Goal: Task Accomplishment & Management: Use online tool/utility

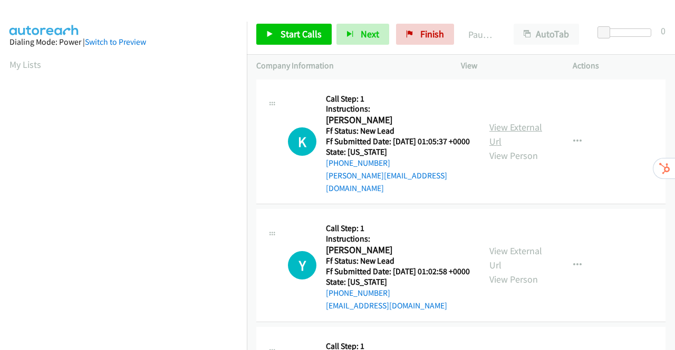
click at [524, 126] on link "View External Url" at bounding box center [515, 134] width 53 height 26
click at [518, 253] on link "View External Url" at bounding box center [515, 258] width 53 height 26
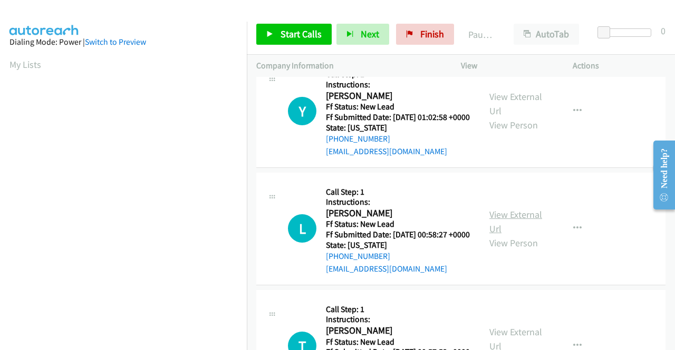
scroll to position [158, 0]
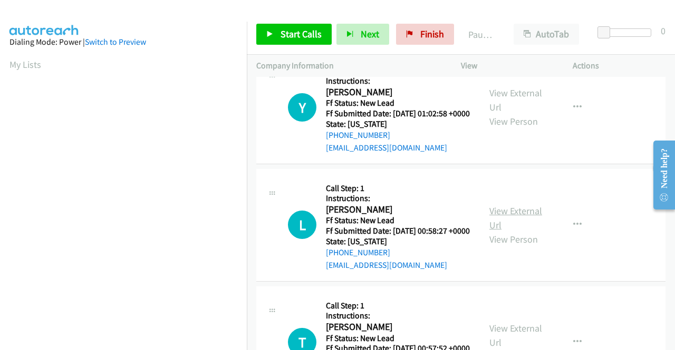
click at [515, 225] on link "View External Url" at bounding box center [515, 218] width 53 height 26
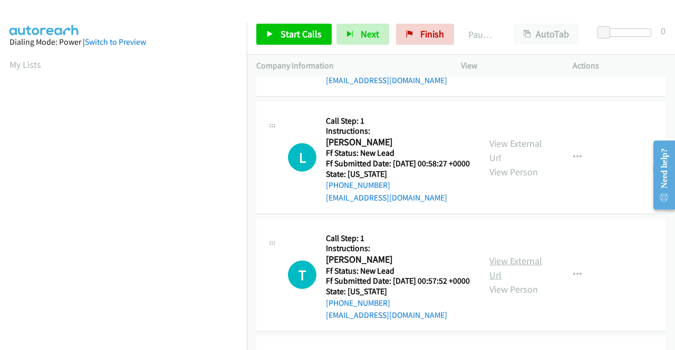
scroll to position [316, 0]
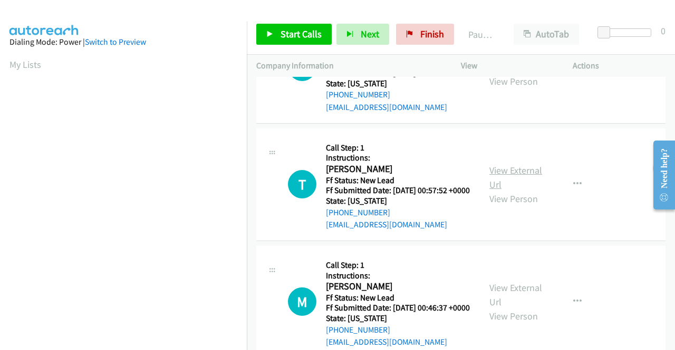
click at [514, 191] on link "View External Url" at bounding box center [515, 177] width 53 height 26
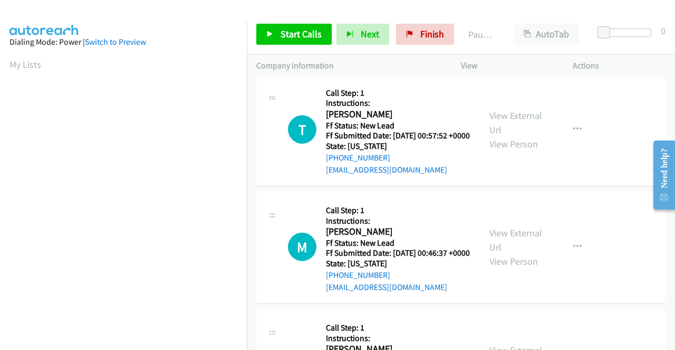
scroll to position [422, 0]
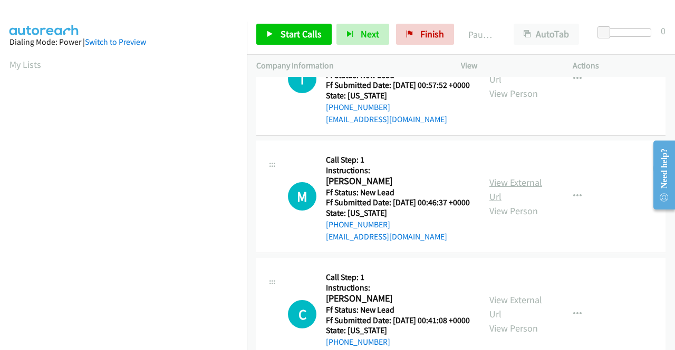
click at [514, 203] on link "View External Url" at bounding box center [515, 190] width 53 height 26
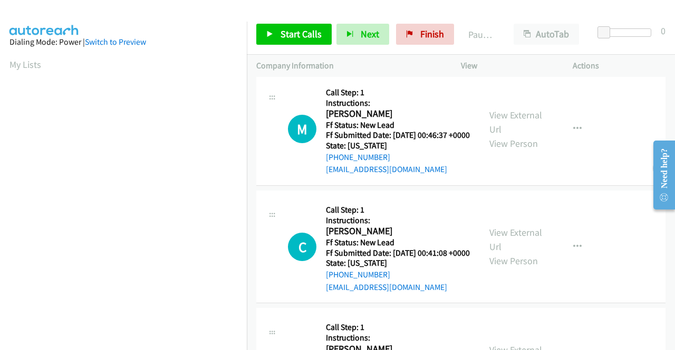
scroll to position [527, 0]
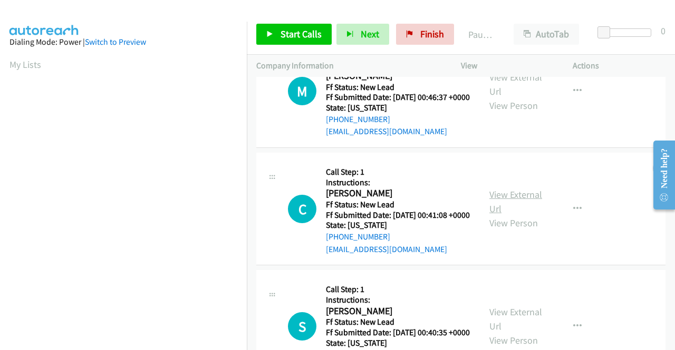
click at [508, 215] on link "View External Url" at bounding box center [515, 202] width 53 height 26
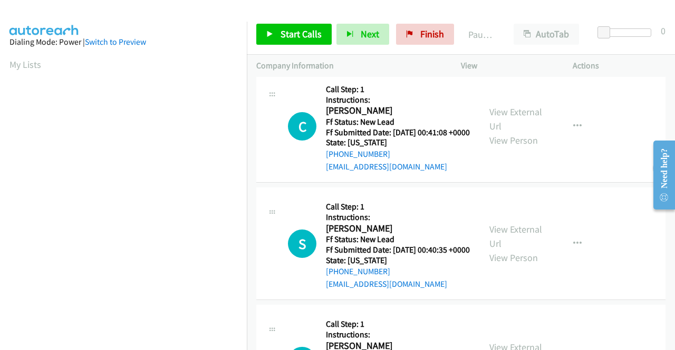
scroll to position [685, 0]
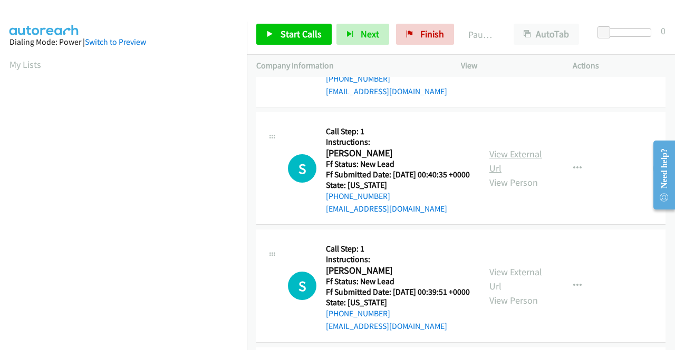
click at [510, 174] on link "View External Url" at bounding box center [515, 161] width 53 height 26
drag, startPoint x: 287, startPoint y: 35, endPoint x: 307, endPoint y: 46, distance: 22.9
click at [287, 35] on span "Start Calls" at bounding box center [300, 34] width 41 height 12
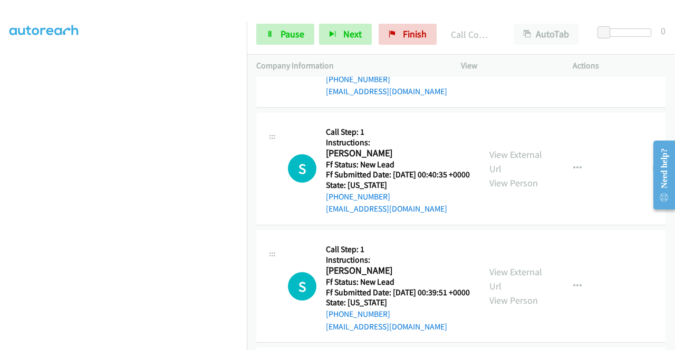
scroll to position [0, 0]
click at [287, 30] on span "Pause" at bounding box center [292, 34] width 24 height 12
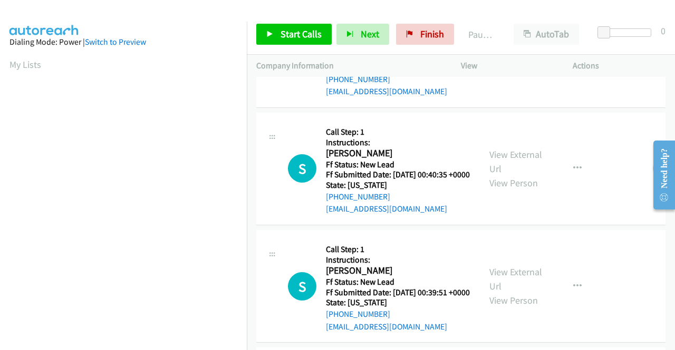
scroll to position [616, 0]
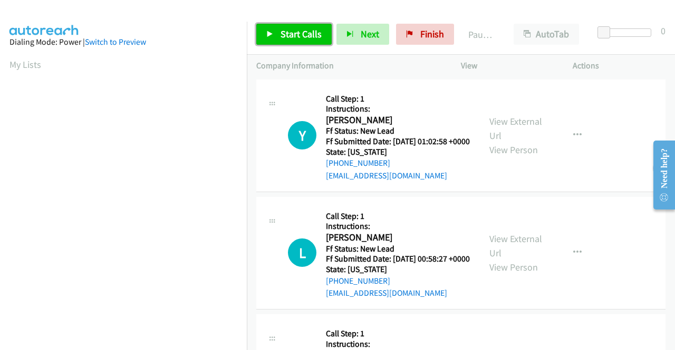
click at [301, 31] on span "Start Calls" at bounding box center [300, 34] width 41 height 12
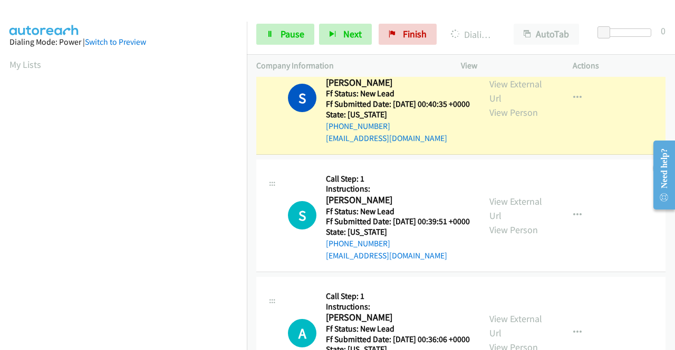
scroll to position [240, 0]
click at [527, 222] on link "View External Url" at bounding box center [515, 209] width 53 height 26
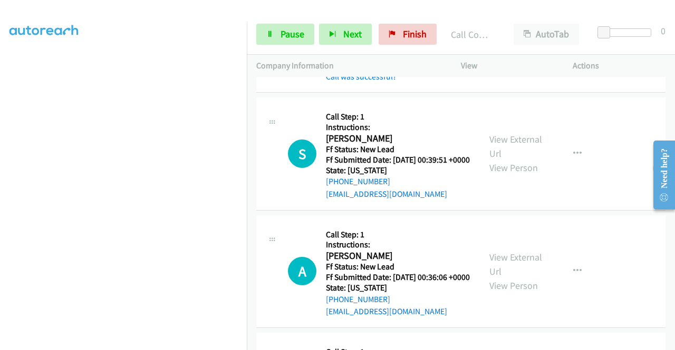
scroll to position [896, 0]
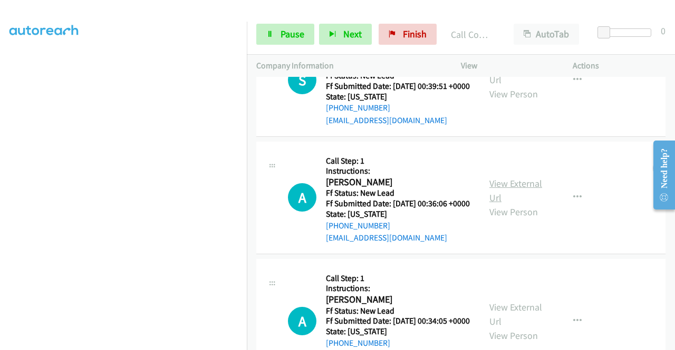
click at [513, 204] on link "View External Url" at bounding box center [515, 191] width 53 height 26
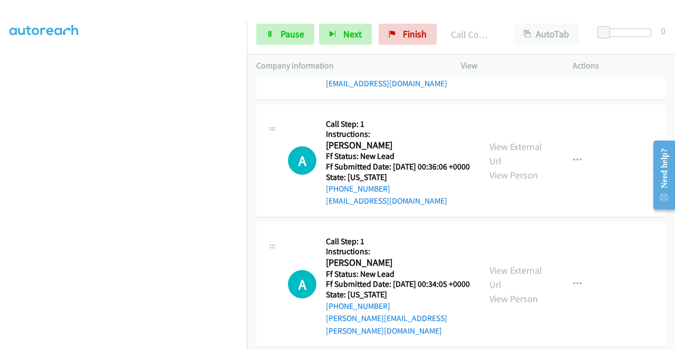
scroll to position [1054, 0]
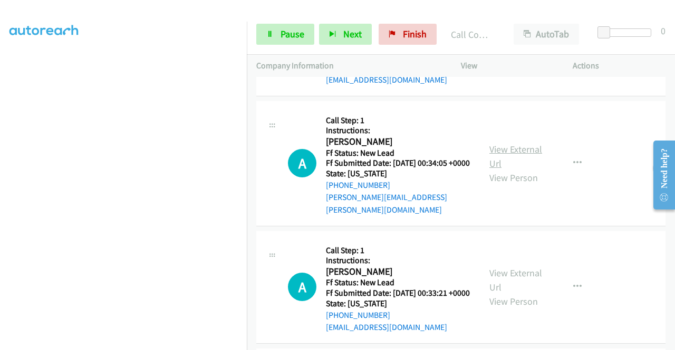
click at [492, 170] on link "View External Url" at bounding box center [515, 156] width 53 height 26
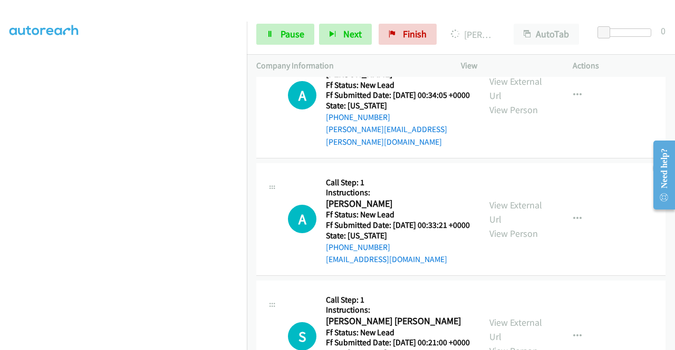
scroll to position [1212, 0]
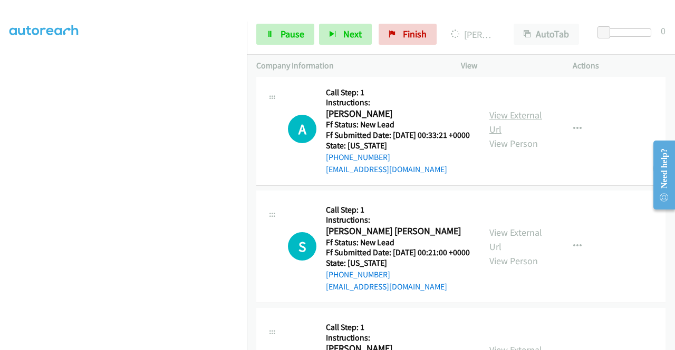
click at [501, 135] on link "View External Url" at bounding box center [515, 122] width 53 height 26
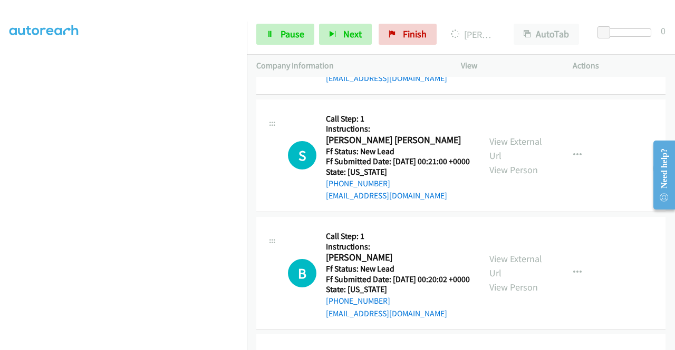
scroll to position [1370, 0]
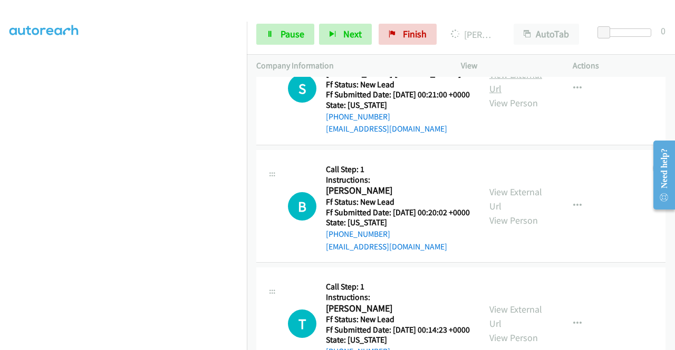
click at [515, 95] on link "View External Url" at bounding box center [515, 82] width 53 height 26
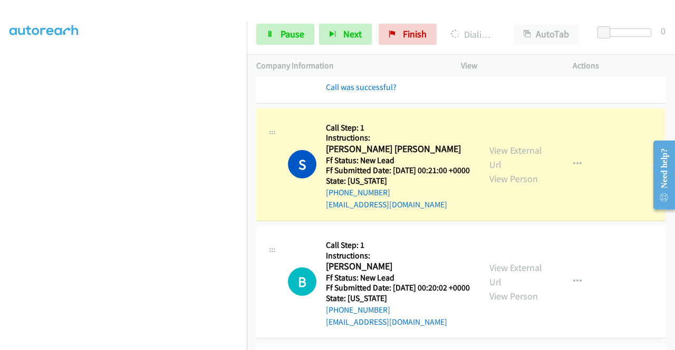
scroll to position [240, 0]
click at [286, 30] on span "Pause" at bounding box center [292, 34] width 24 height 12
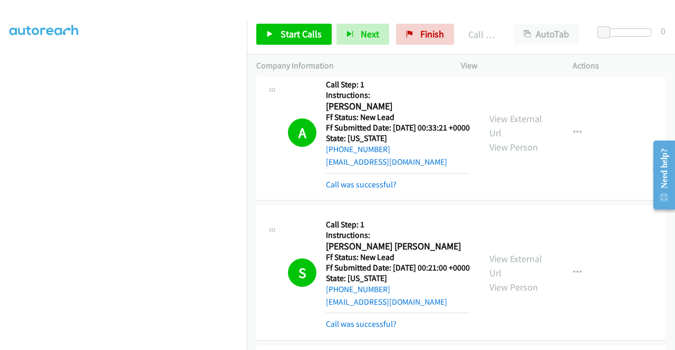
scroll to position [1362, 0]
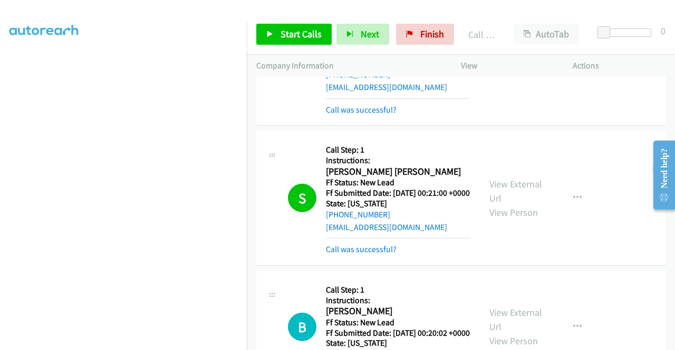
click at [528, 64] on link "View External Url" at bounding box center [515, 51] width 53 height 26
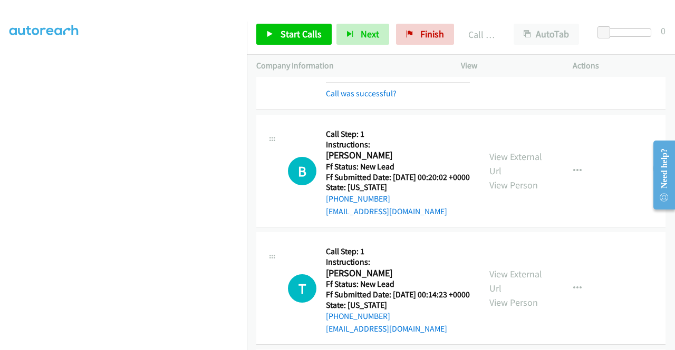
scroll to position [1625, 0]
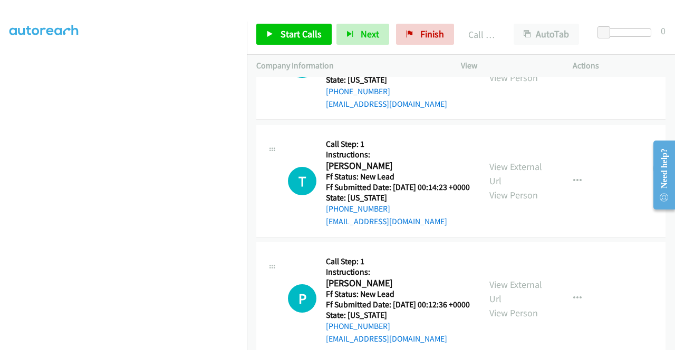
click at [528, 70] on link "View External Url" at bounding box center [515, 56] width 53 height 26
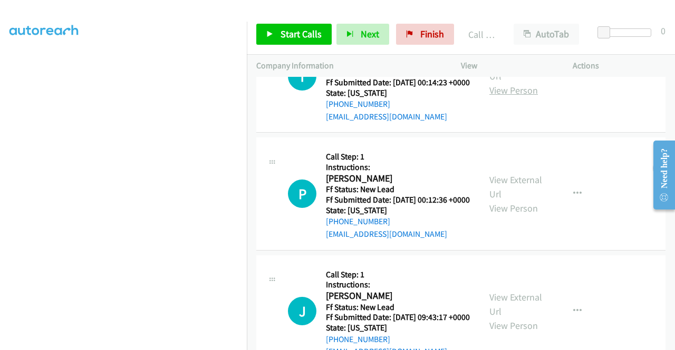
scroll to position [1731, 0]
click at [513, 97] on div "View External Url View Person" at bounding box center [516, 75] width 55 height 43
click at [513, 82] on link "View External Url" at bounding box center [515, 68] width 53 height 26
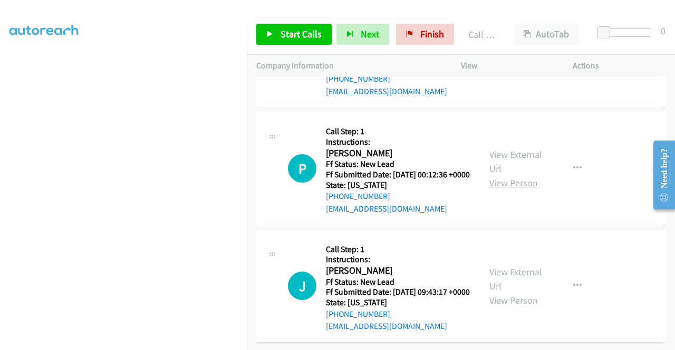
scroll to position [1836, 0]
click at [523, 175] on link "View External Url" at bounding box center [515, 162] width 53 height 26
click at [515, 266] on link "View External Url" at bounding box center [515, 279] width 53 height 26
click at [306, 38] on span "Start Calls" at bounding box center [300, 34] width 41 height 12
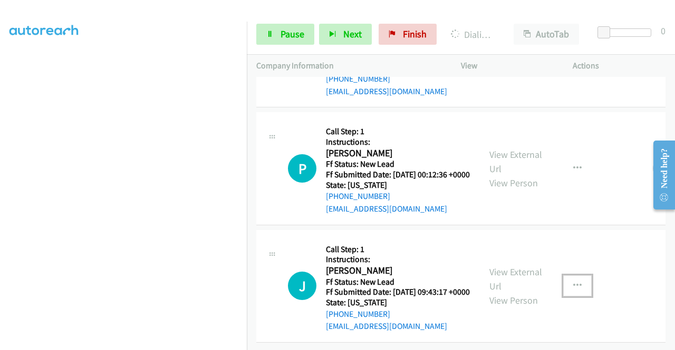
click at [575, 282] on icon "button" at bounding box center [577, 286] width 8 height 8
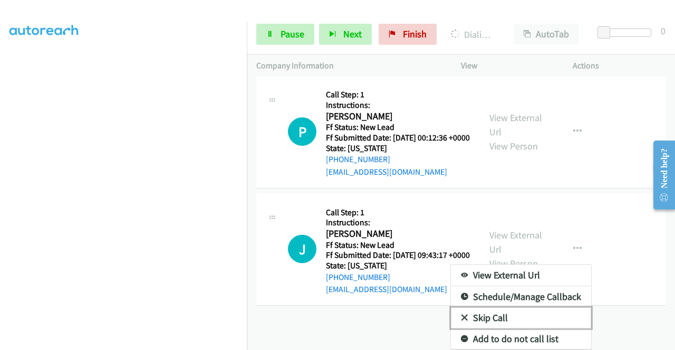
click at [484, 329] on link "Skip Call" at bounding box center [521, 318] width 140 height 21
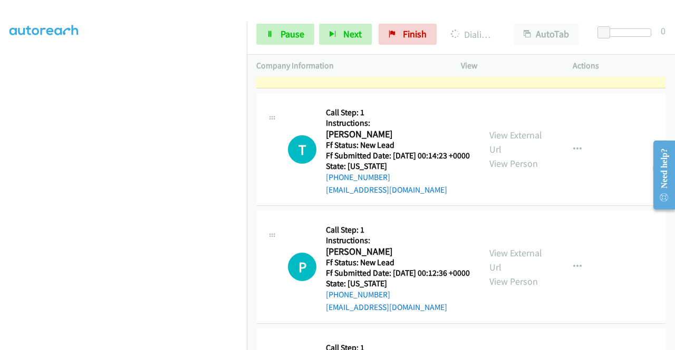
scroll to position [1586, 0]
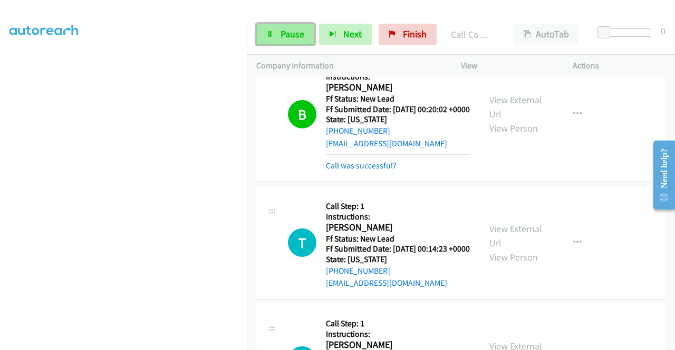
drag, startPoint x: 285, startPoint y: 31, endPoint x: 232, endPoint y: 22, distance: 53.4
click at [285, 31] on span "Pause" at bounding box center [292, 34] width 24 height 12
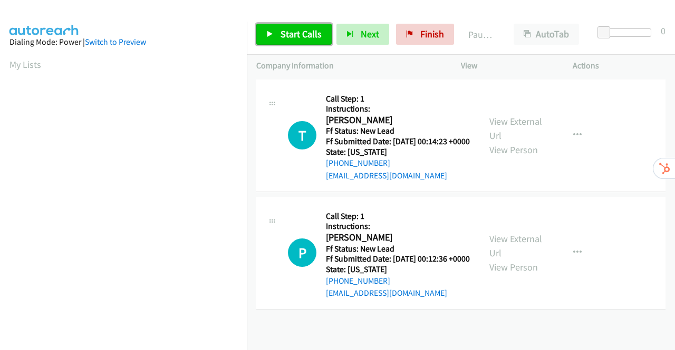
click at [275, 31] on link "Start Calls" at bounding box center [293, 34] width 75 height 21
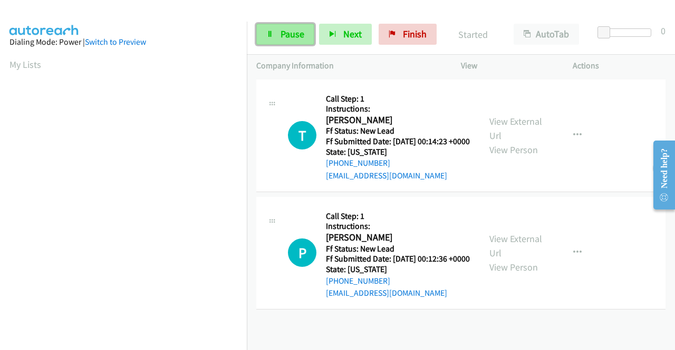
click at [286, 32] on span "Pause" at bounding box center [292, 34] width 24 height 12
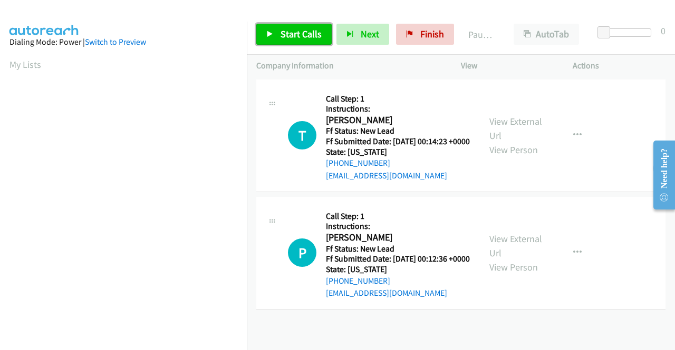
click at [309, 28] on link "Start Calls" at bounding box center [293, 34] width 75 height 21
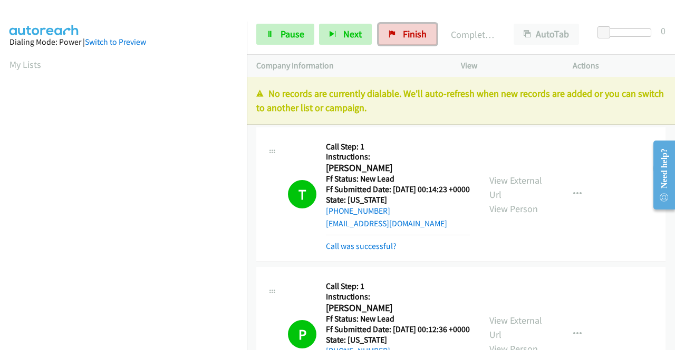
drag, startPoint x: 404, startPoint y: 33, endPoint x: 394, endPoint y: 189, distance: 155.8
click at [404, 33] on span "Finish" at bounding box center [415, 34] width 24 height 12
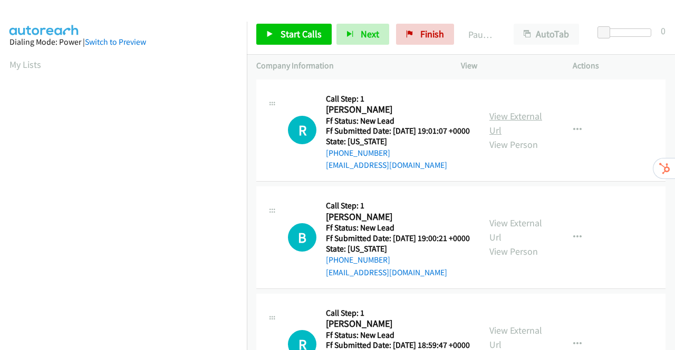
click at [505, 119] on link "View External Url" at bounding box center [515, 123] width 53 height 26
click at [522, 237] on link "View External Url" at bounding box center [515, 230] width 53 height 26
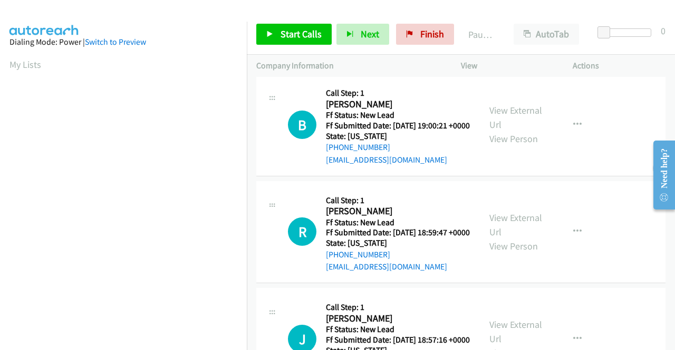
scroll to position [158, 0]
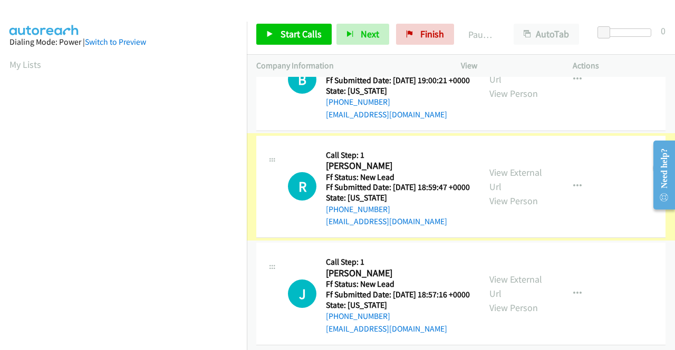
click at [513, 193] on link "View External Url" at bounding box center [515, 180] width 53 height 26
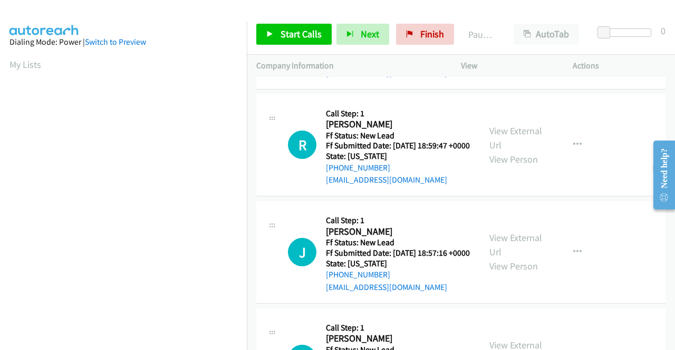
scroll to position [264, 0]
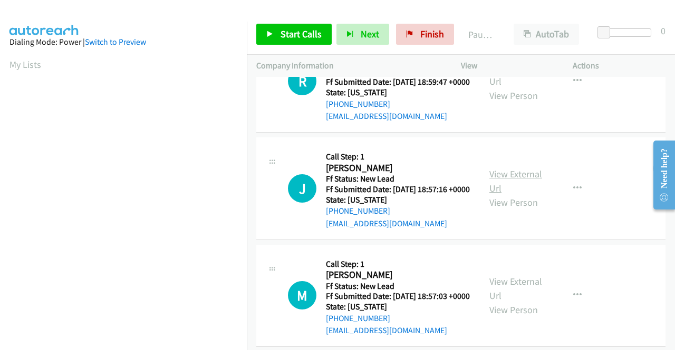
click at [505, 194] on link "View External Url" at bounding box center [515, 181] width 53 height 26
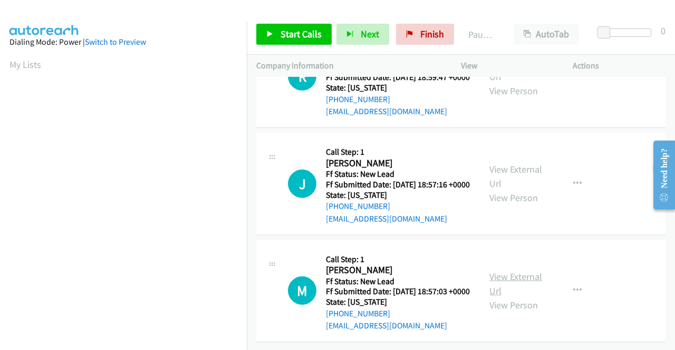
scroll to position [327, 0]
click at [502, 271] on link "View External Url" at bounding box center [515, 284] width 53 height 26
click at [280, 35] on span "Start Calls" at bounding box center [300, 34] width 41 height 12
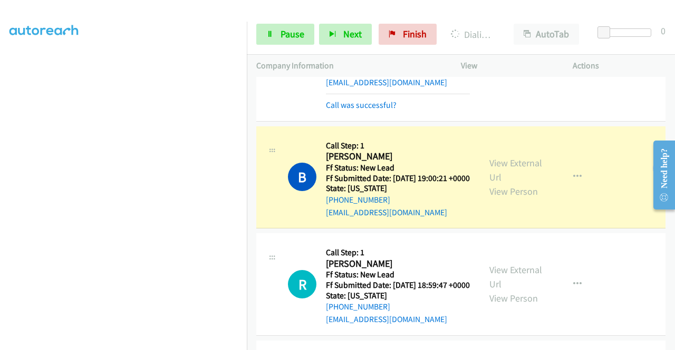
scroll to position [158, 0]
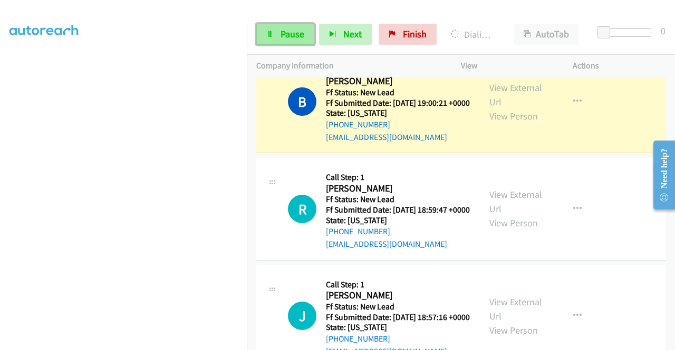
click at [295, 35] on span "Pause" at bounding box center [292, 34] width 24 height 12
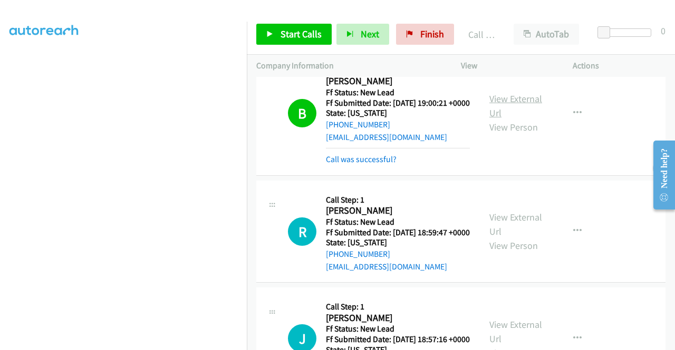
click at [522, 113] on link "View External Url" at bounding box center [515, 106] width 53 height 26
click at [284, 38] on span "Start Calls" at bounding box center [300, 34] width 41 height 12
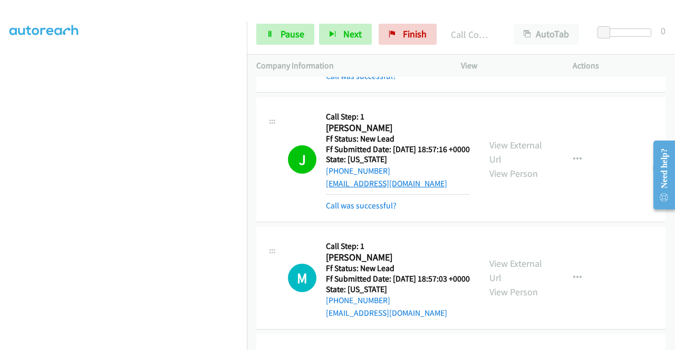
scroll to position [529, 0]
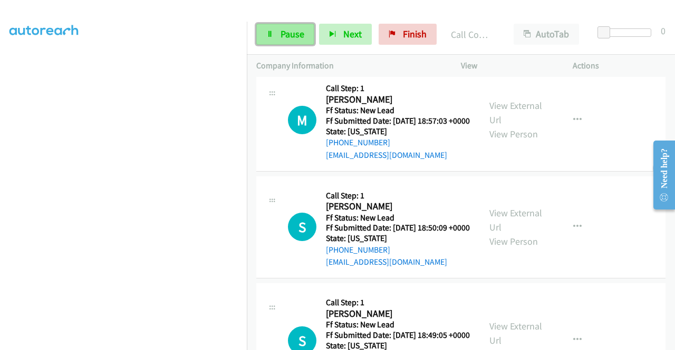
click at [289, 33] on span "Pause" at bounding box center [292, 34] width 24 height 12
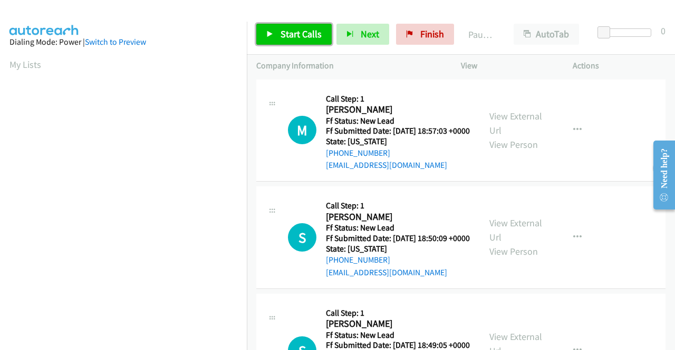
click at [294, 30] on span "Start Calls" at bounding box center [300, 34] width 41 height 12
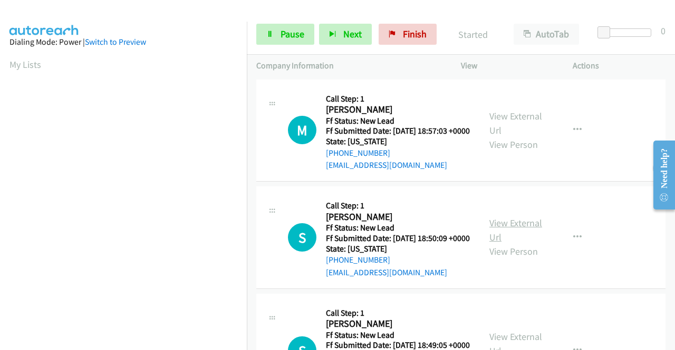
click at [530, 238] on link "View External Url" at bounding box center [515, 230] width 53 height 26
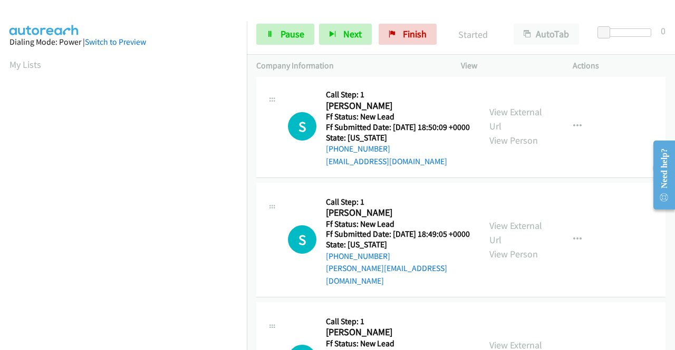
scroll to position [158, 0]
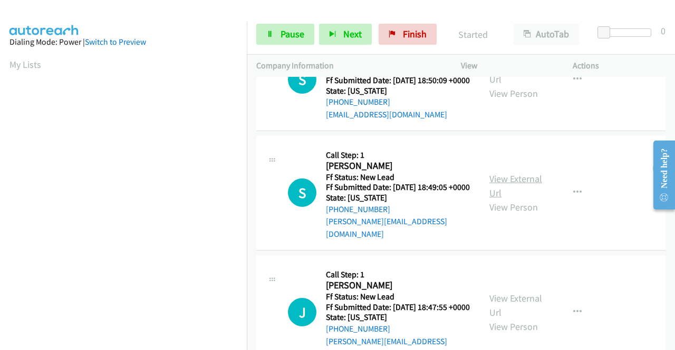
click at [523, 198] on link "View External Url" at bounding box center [515, 186] width 53 height 26
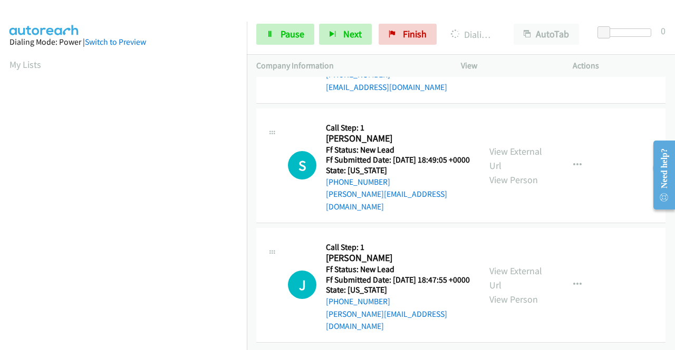
scroll to position [209, 0]
click at [508, 266] on link "View External Url" at bounding box center [515, 278] width 53 height 26
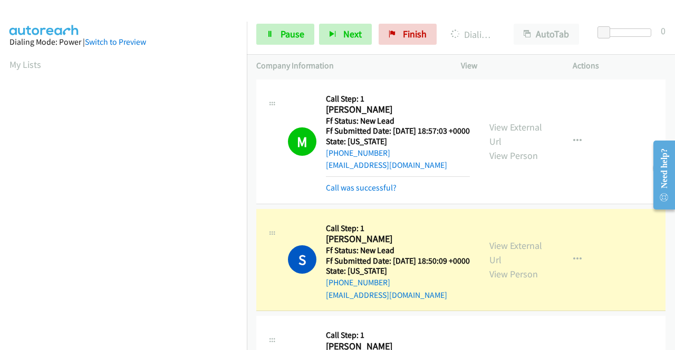
scroll to position [211, 0]
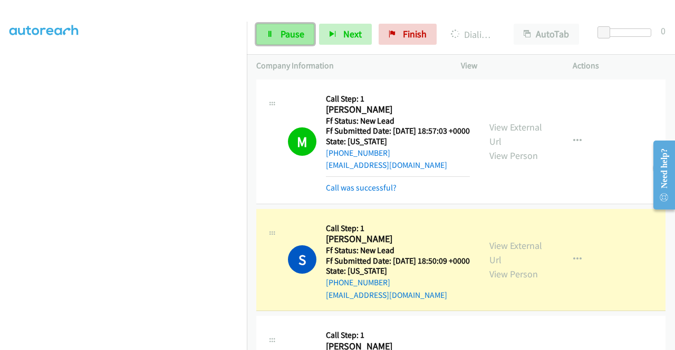
click at [284, 32] on span "Pause" at bounding box center [292, 34] width 24 height 12
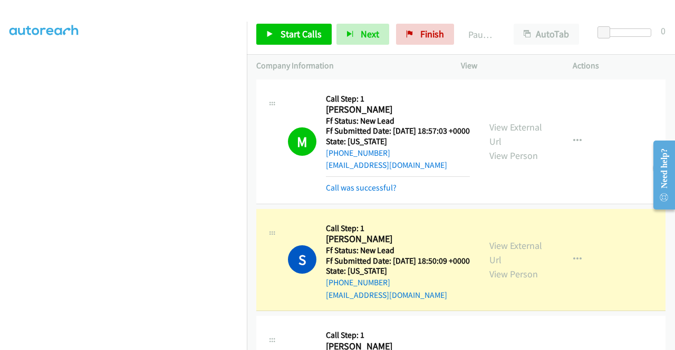
scroll to position [240, 0]
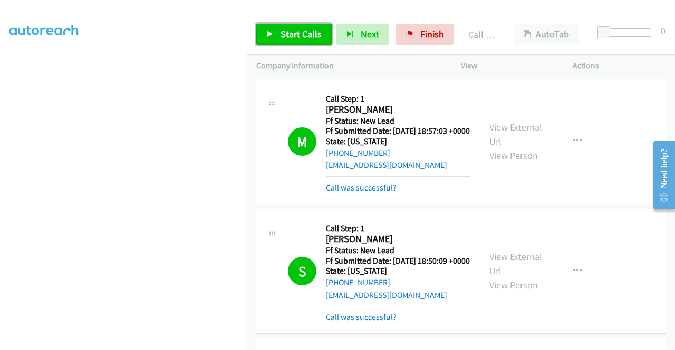
click at [293, 31] on span "Start Calls" at bounding box center [300, 34] width 41 height 12
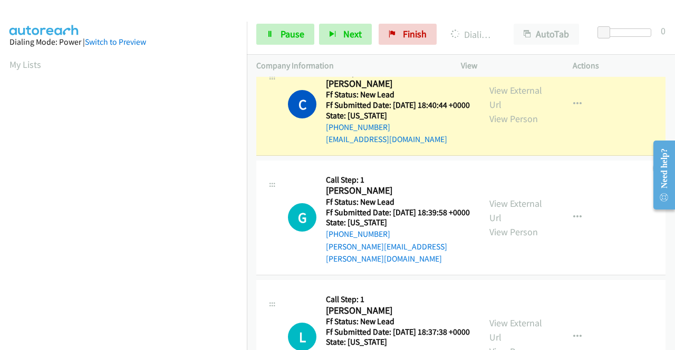
scroll to position [580, 0]
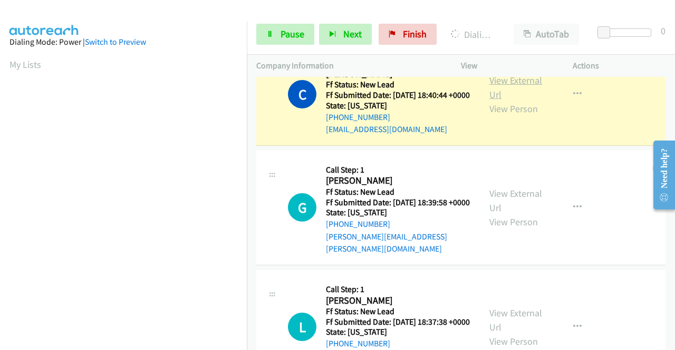
click at [529, 100] on link "View External Url" at bounding box center [515, 87] width 53 height 26
click at [511, 214] on link "View External Url" at bounding box center [515, 201] width 53 height 26
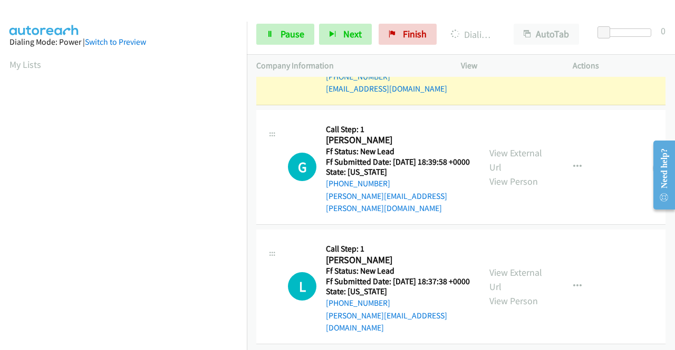
scroll to position [651, 0]
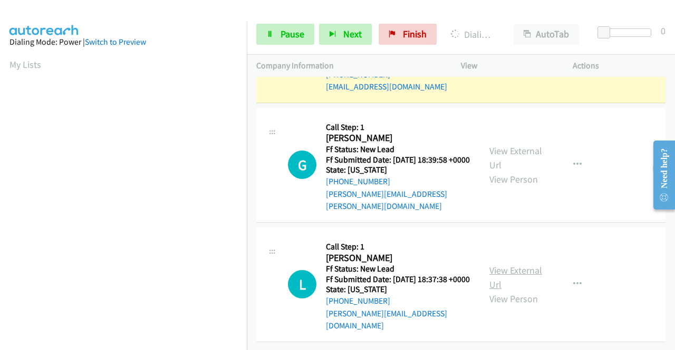
click at [522, 265] on link "View External Url" at bounding box center [515, 278] width 53 height 26
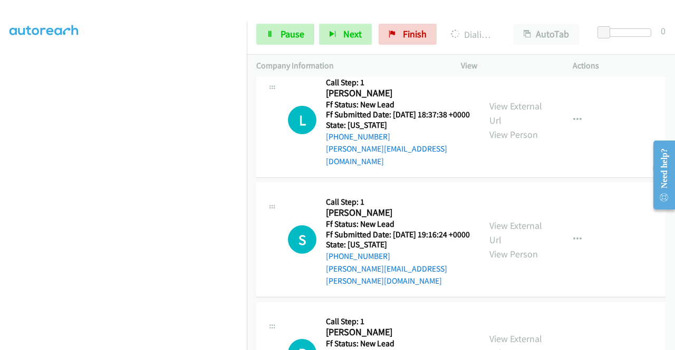
scroll to position [862, 0]
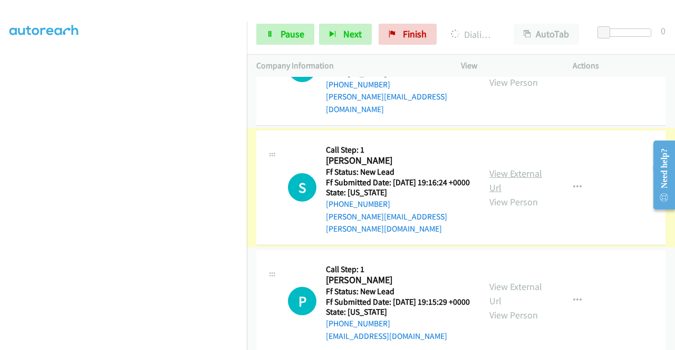
click at [527, 194] on link "View External Url" at bounding box center [515, 181] width 53 height 26
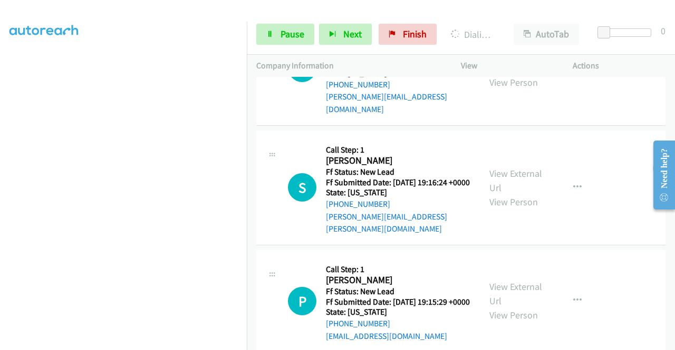
scroll to position [1020, 0]
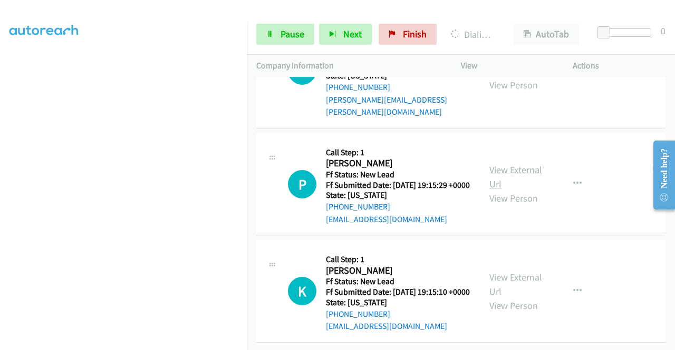
click at [516, 164] on link "View External Url" at bounding box center [515, 177] width 53 height 26
click at [520, 271] on link "View External Url" at bounding box center [515, 284] width 53 height 26
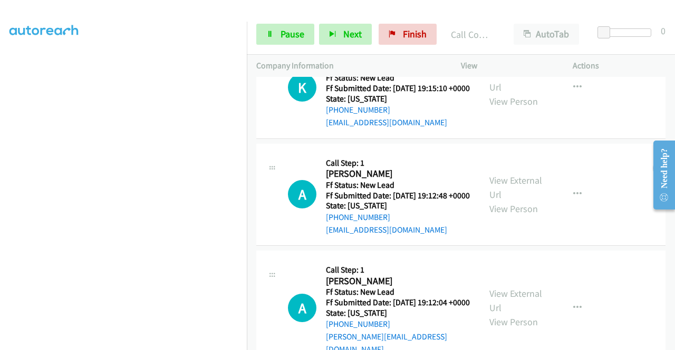
scroll to position [1197, 0]
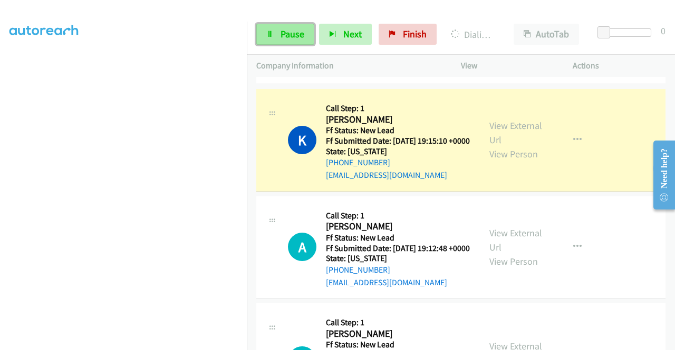
click at [297, 31] on span "Pause" at bounding box center [292, 34] width 24 height 12
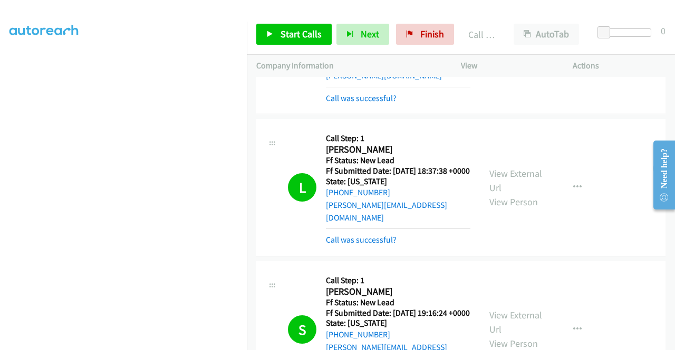
scroll to position [0, 0]
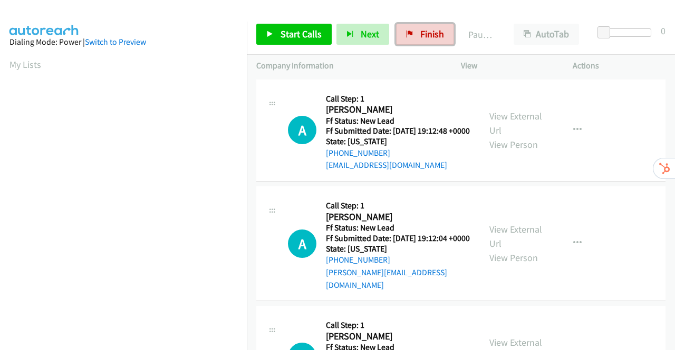
drag, startPoint x: 429, startPoint y: 35, endPoint x: 377, endPoint y: 56, distance: 55.8
click at [429, 35] on span "Finish" at bounding box center [432, 34] width 24 height 12
